Goal: Complete application form

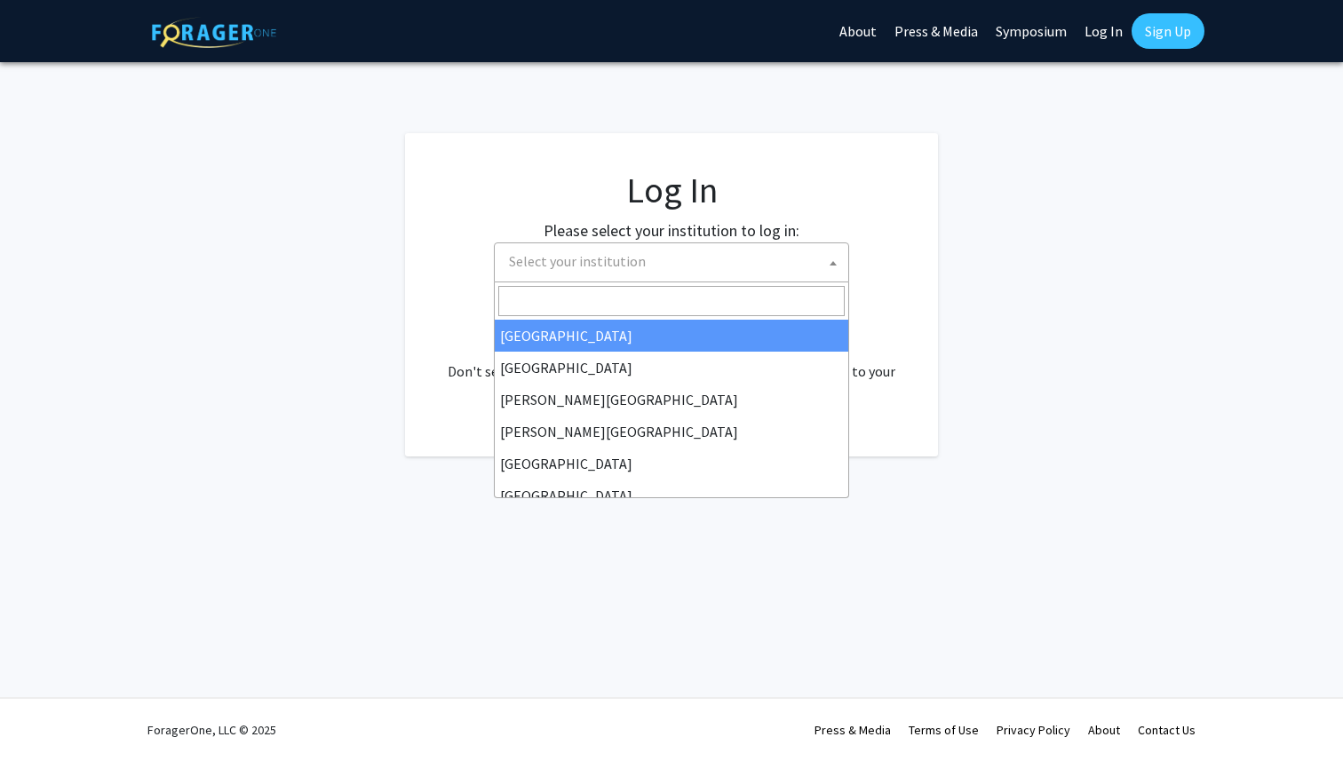
click at [628, 245] on span "Select your institution" at bounding box center [675, 261] width 347 height 36
select select "34"
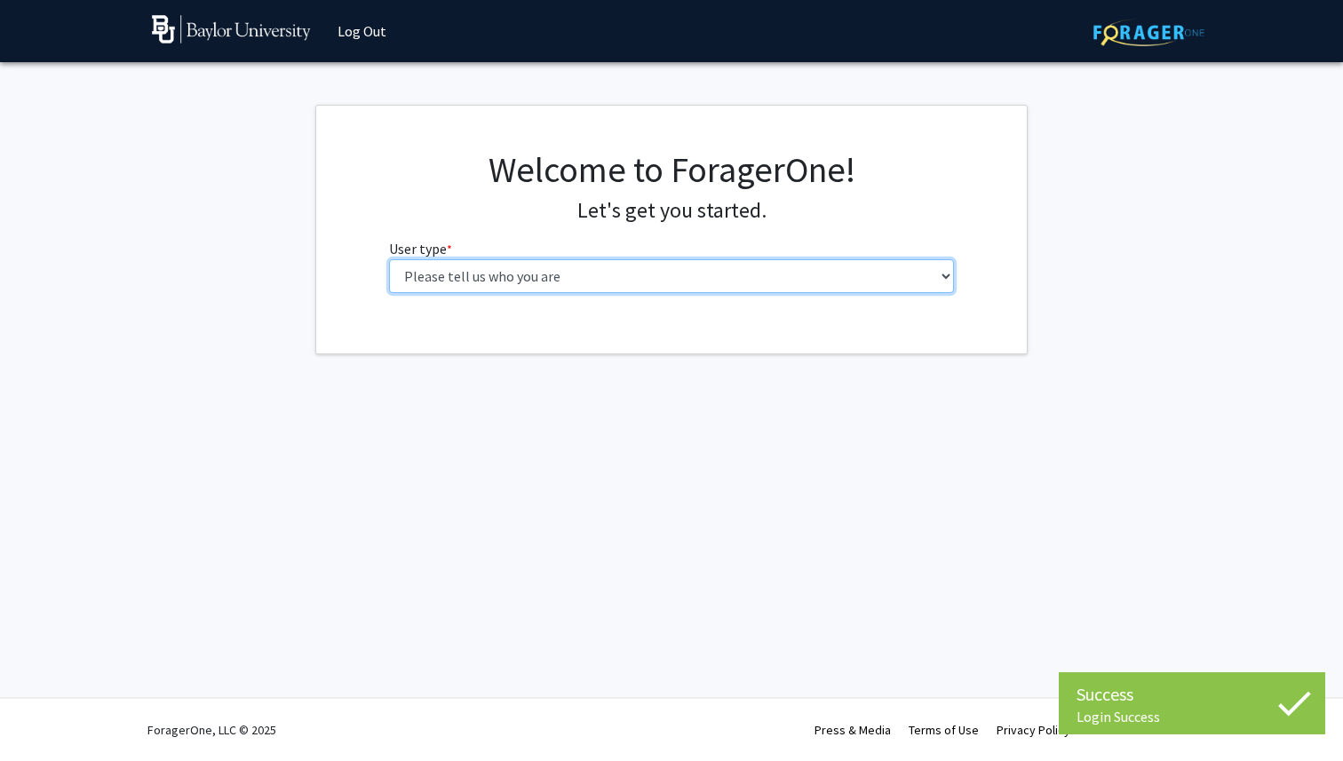
click at [727, 263] on select "Please tell us who you are Undergraduate Student Master's Student Doctoral Cand…" at bounding box center [672, 276] width 566 height 34
select select "1: undergrad"
click at [389, 259] on select "Please tell us who you are Undergraduate Student Master's Student Doctoral Cand…" at bounding box center [672, 276] width 566 height 34
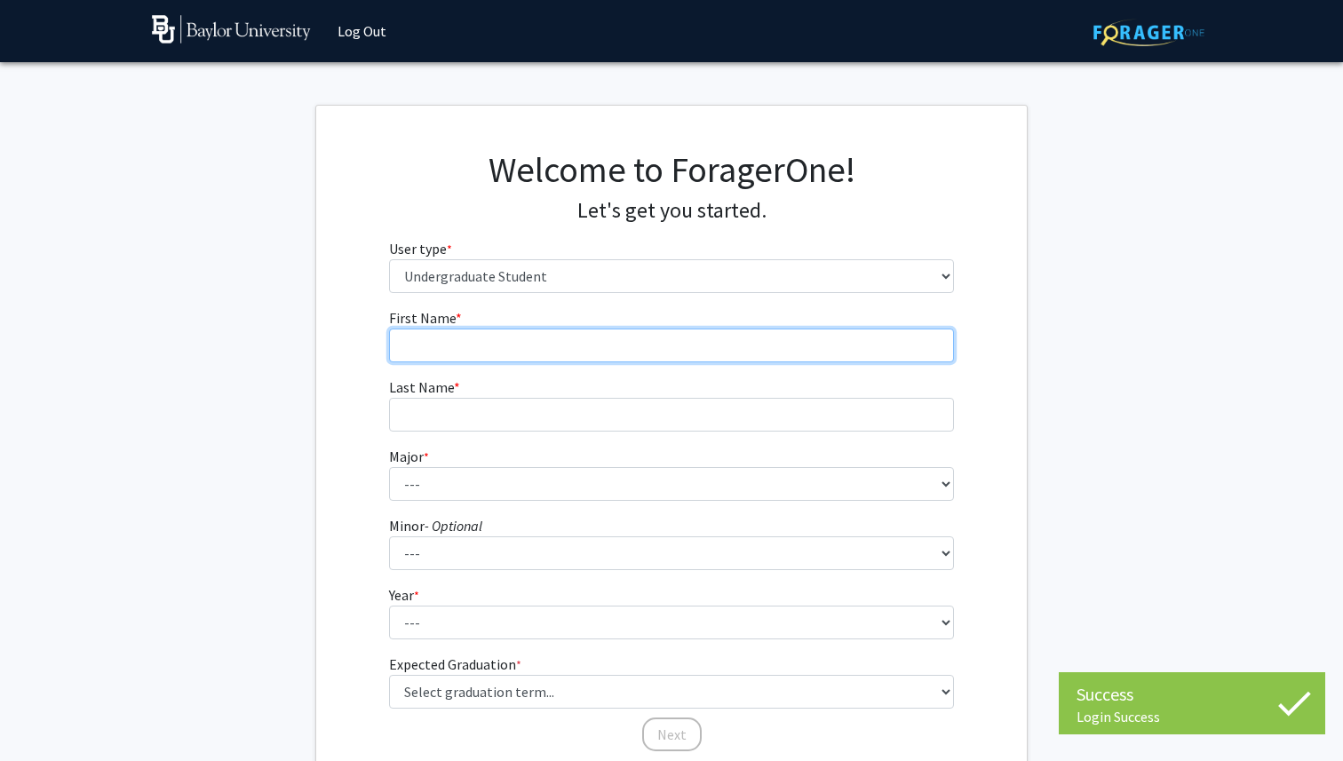
click at [757, 351] on input "First Name * required" at bounding box center [672, 346] width 566 height 34
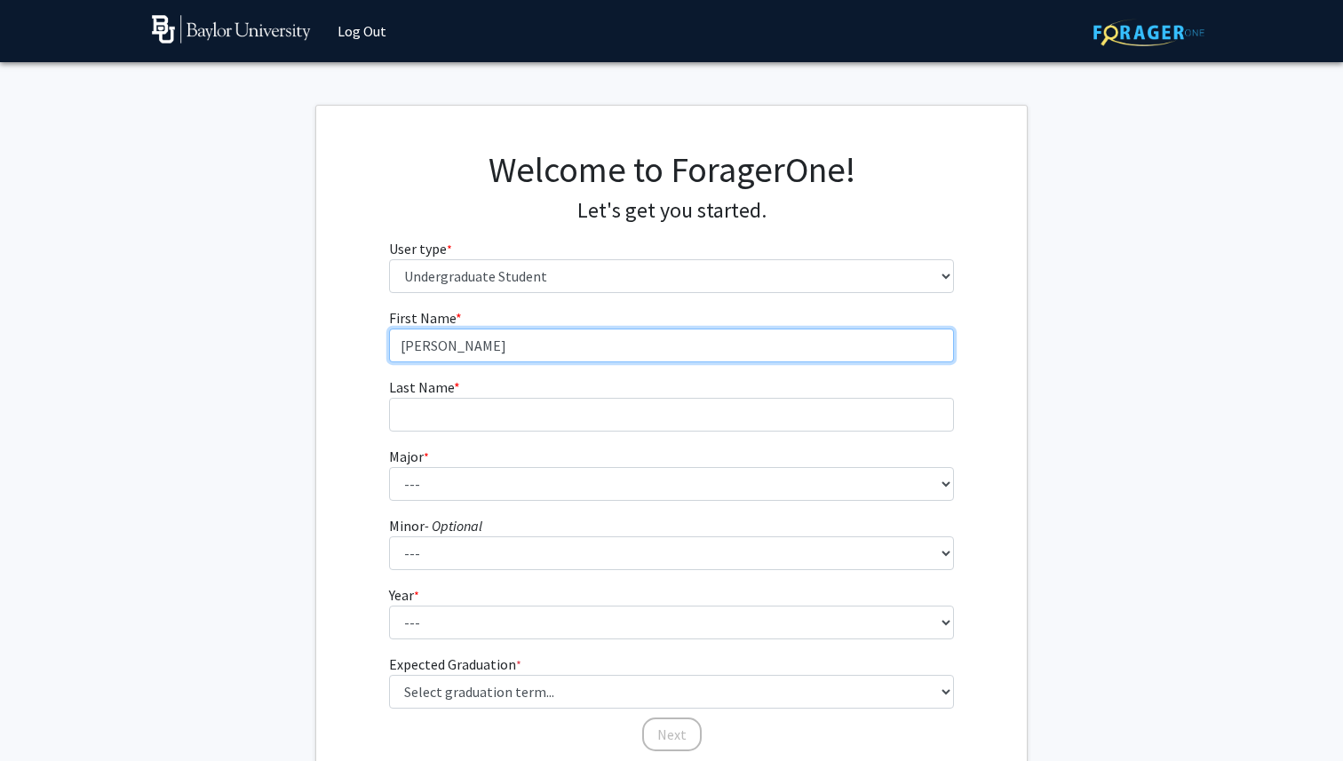
type input "[PERSON_NAME]"
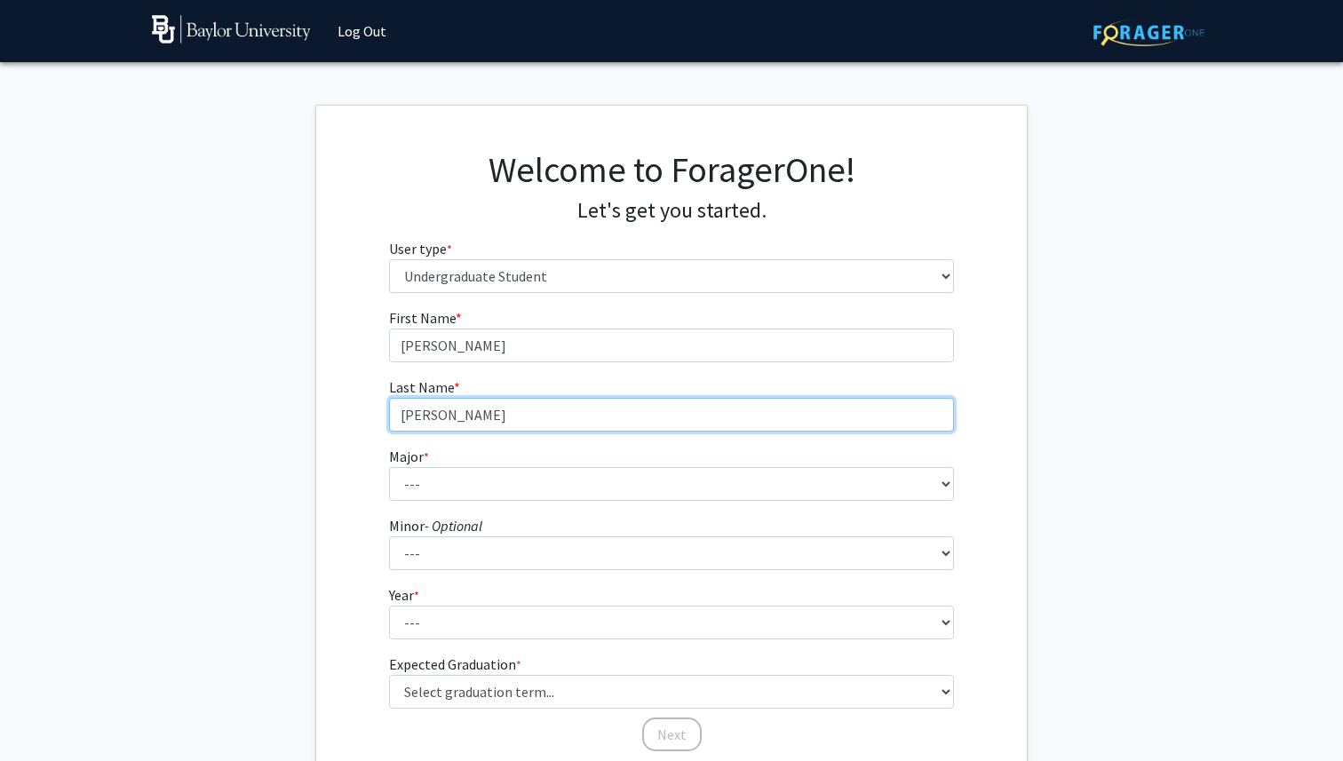
type input "[PERSON_NAME]"
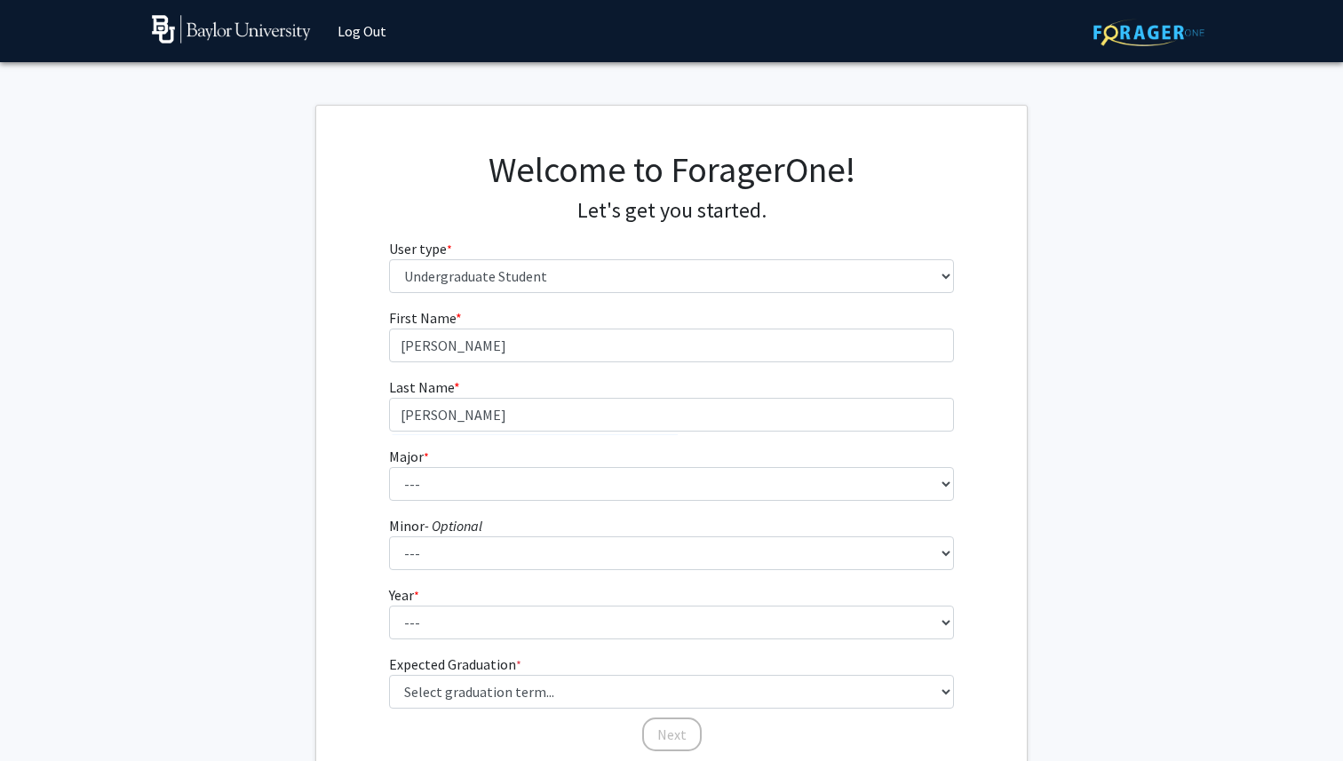
click at [688, 505] on form "First Name * required [PERSON_NAME] Last Name * required [PERSON_NAME] Major * …" at bounding box center [672, 521] width 566 height 428
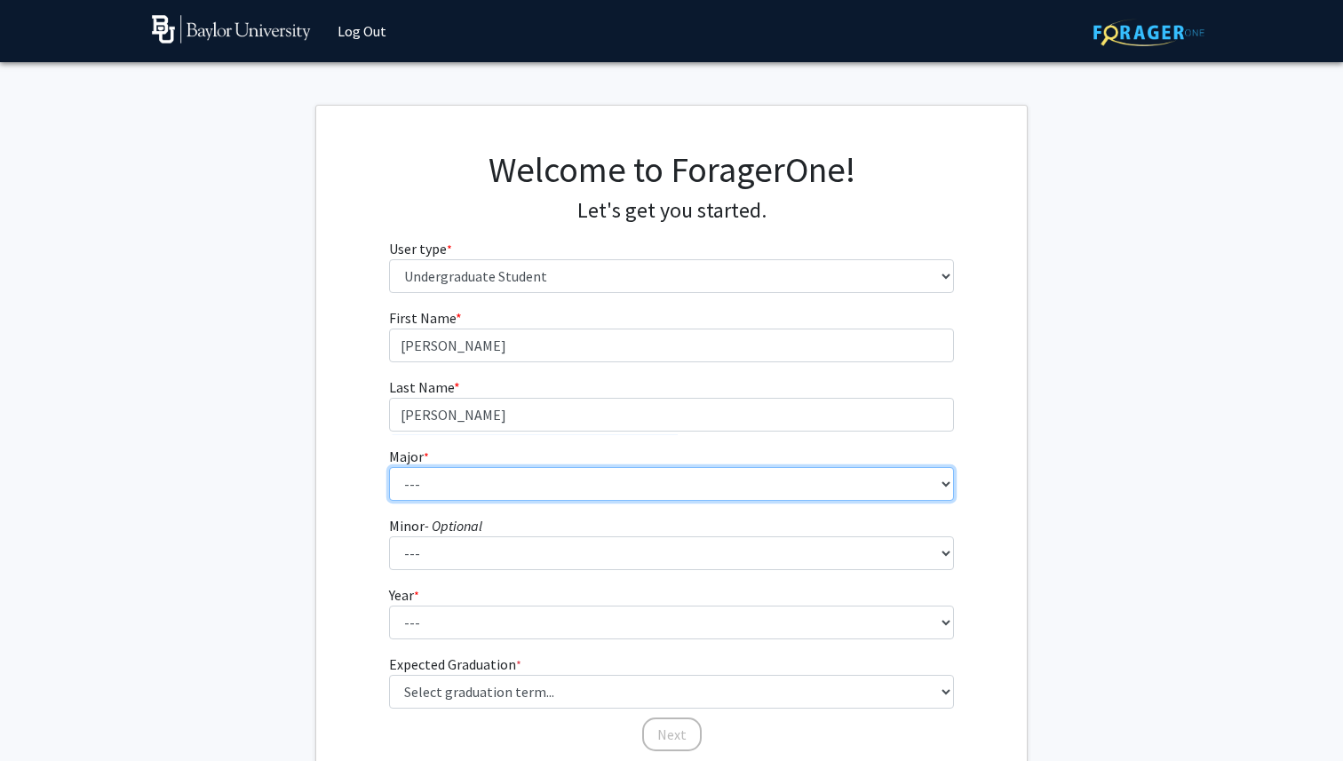
click at [689, 497] on select "--- Accounting American Studies Anthropology Apparel Design & Product Developme…" at bounding box center [672, 484] width 566 height 34
select select "92: 2757"
click at [389, 467] on select "--- Accounting American Studies Anthropology Apparel Design & Product Developme…" at bounding box center [672, 484] width 566 height 34
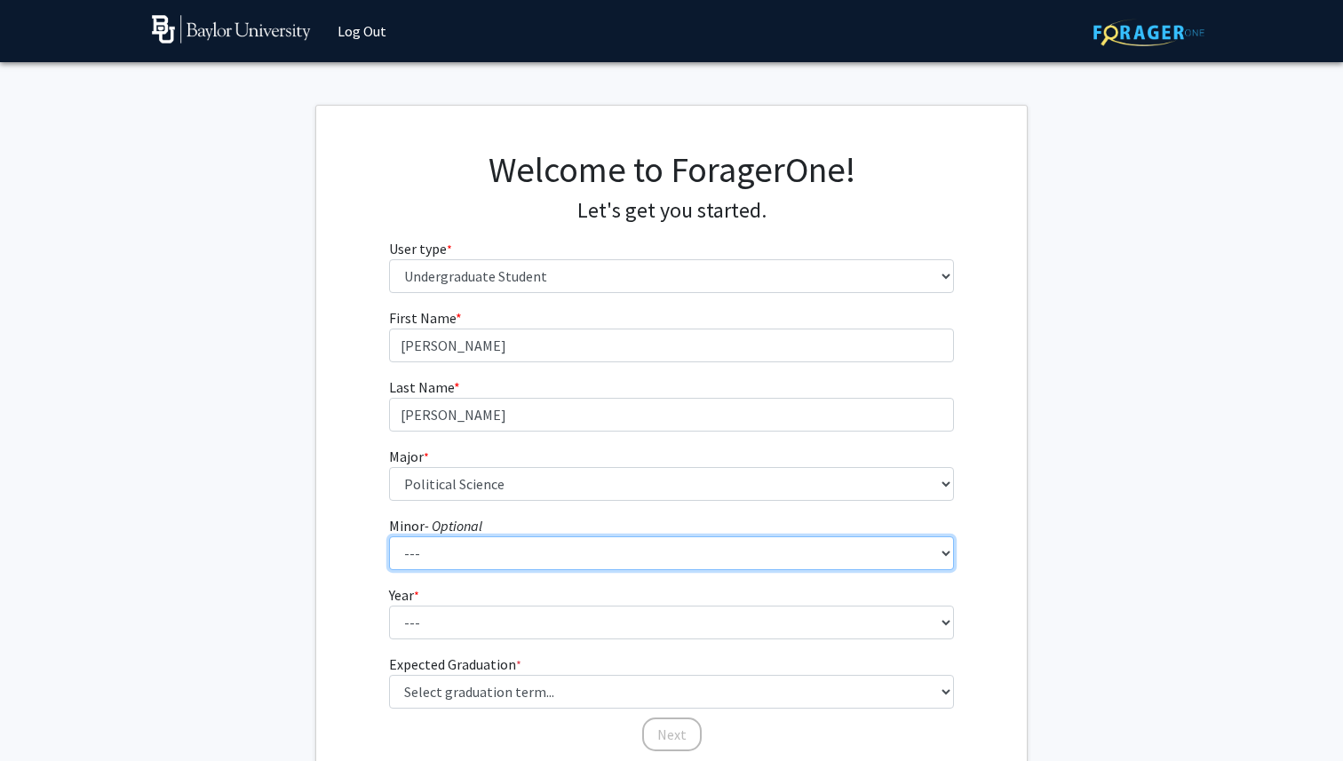
click at [493, 549] on select "--- Advertising American Sign Language American Studies Anthropology Apparel Me…" at bounding box center [672, 554] width 566 height 34
select select "50: 2113"
click at [389, 537] on select "--- Advertising American Sign Language American Studies Anthropology Apparel Me…" at bounding box center [672, 554] width 566 height 34
